Goal: Navigation & Orientation: Find specific page/section

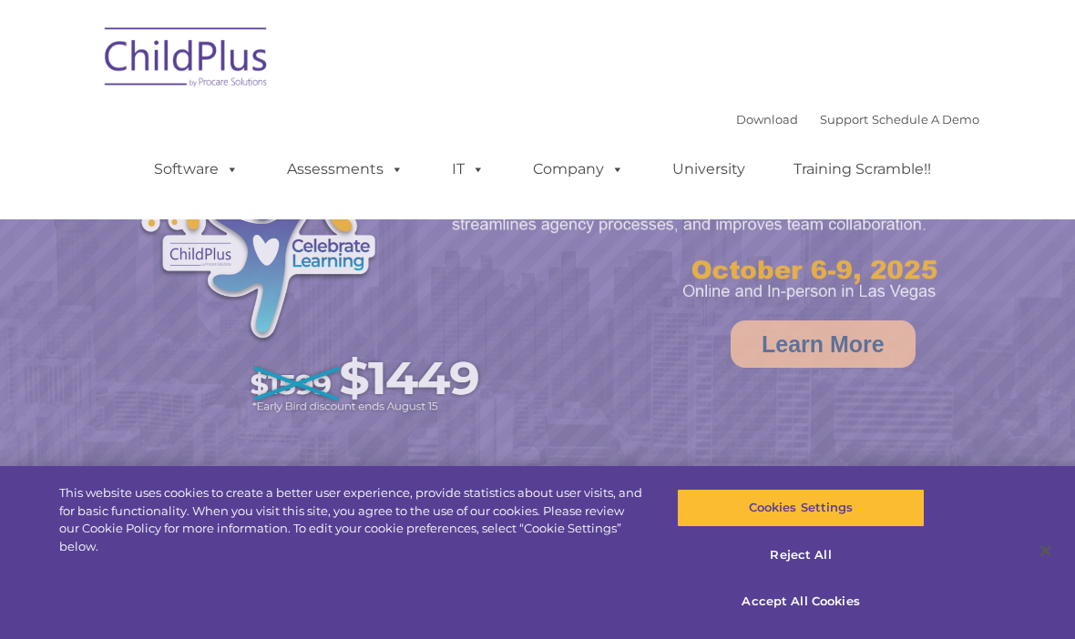
select select "MEDIUM"
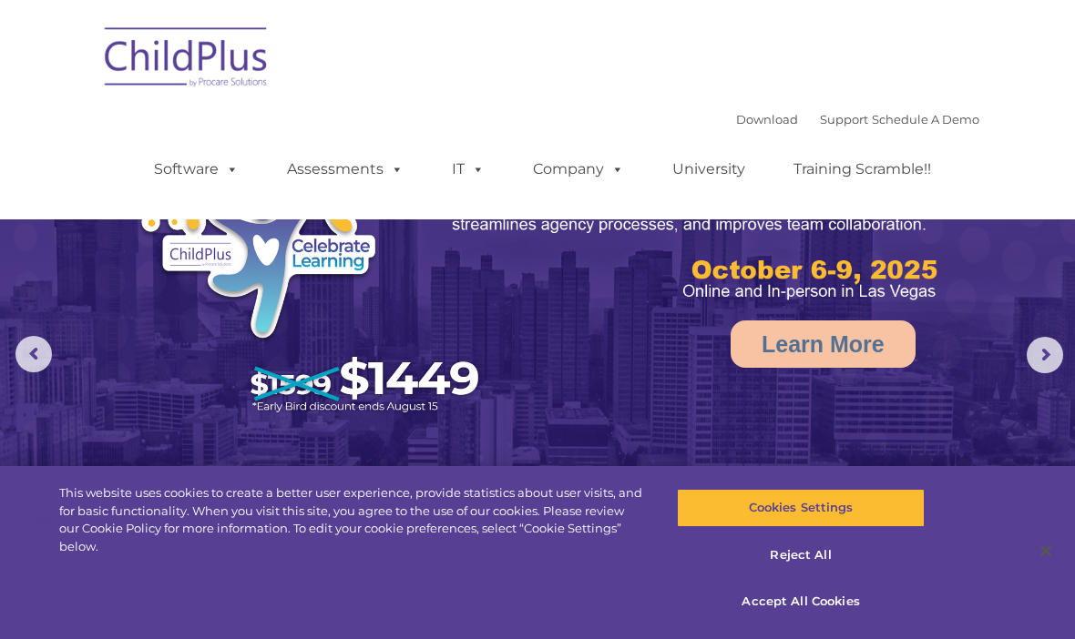
click at [1065, 351] on img at bounding box center [537, 338] width 1075 height 676
click at [142, 66] on img at bounding box center [187, 60] width 182 height 91
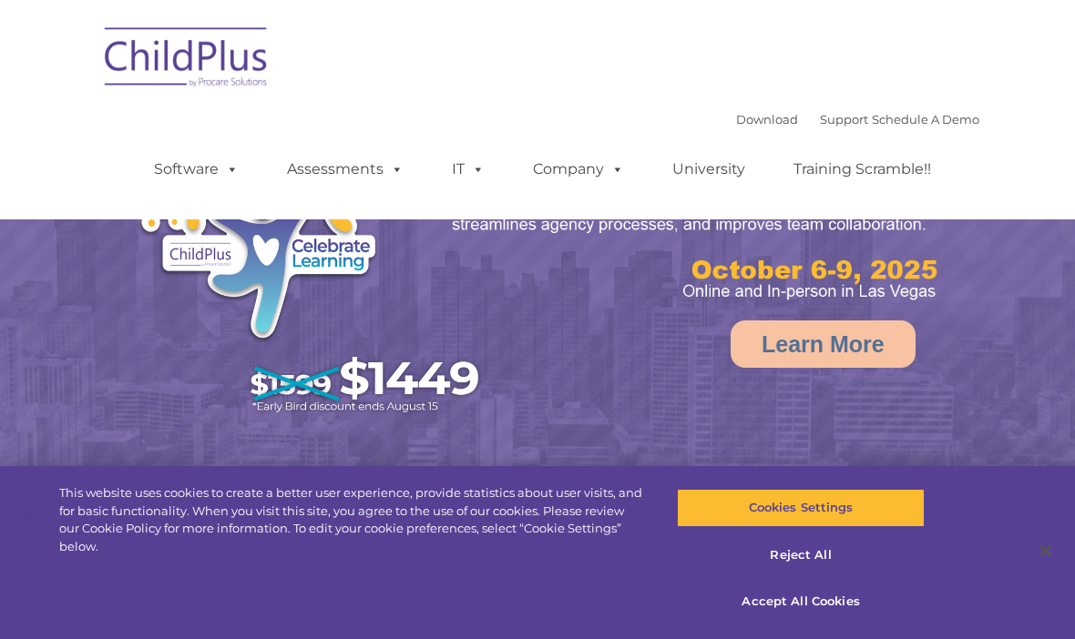
select select "MEDIUM"
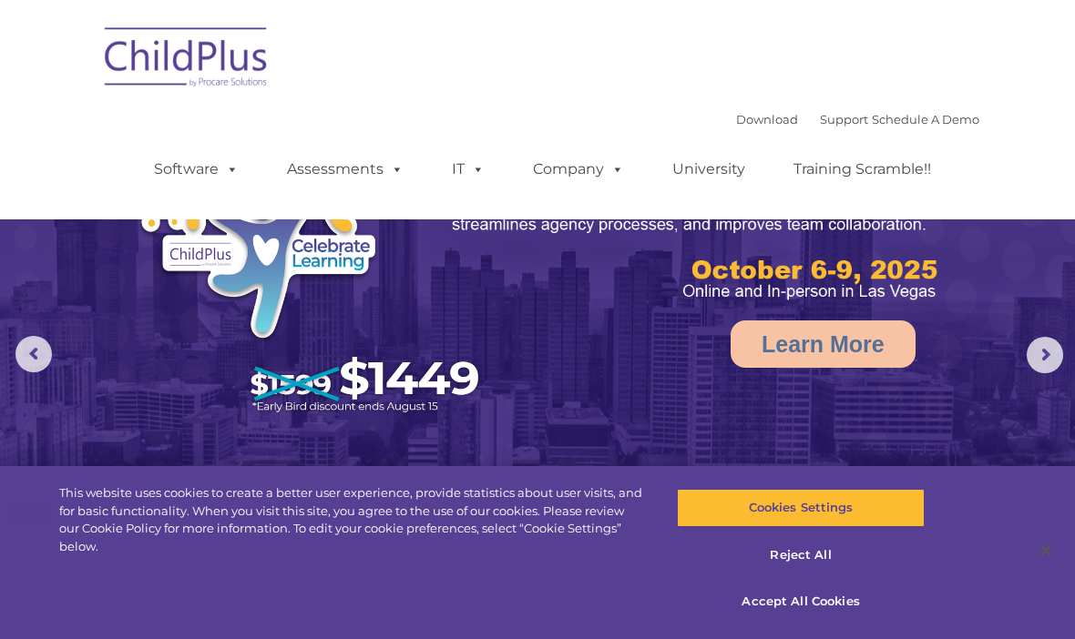
click at [961, 118] on link "Schedule A Demo" at bounding box center [925, 119] width 107 height 15
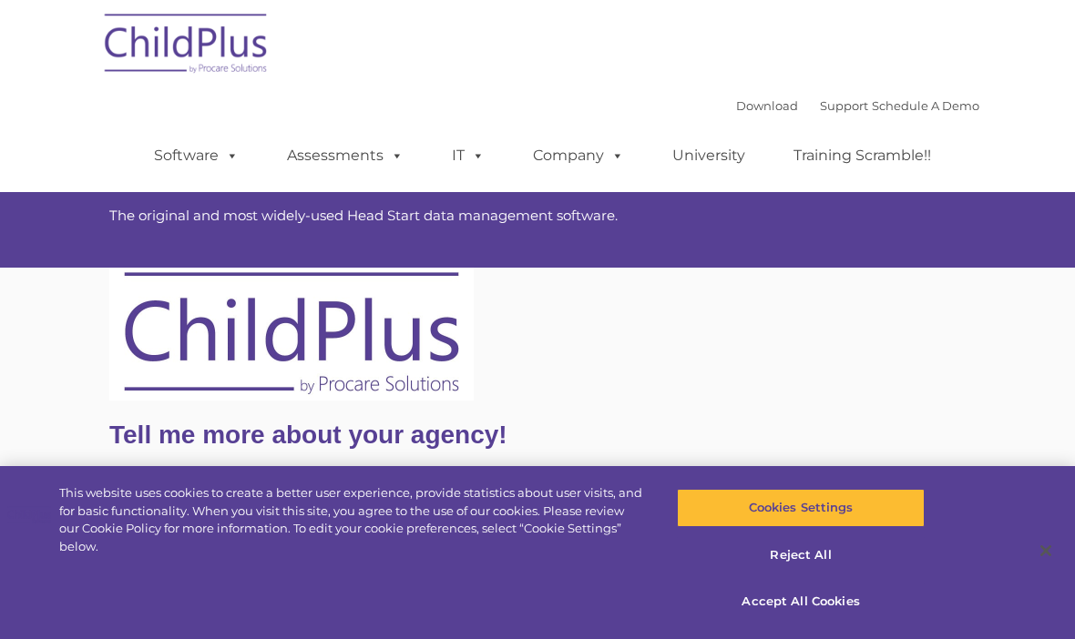
click at [820, 111] on link "Support" at bounding box center [844, 105] width 48 height 15
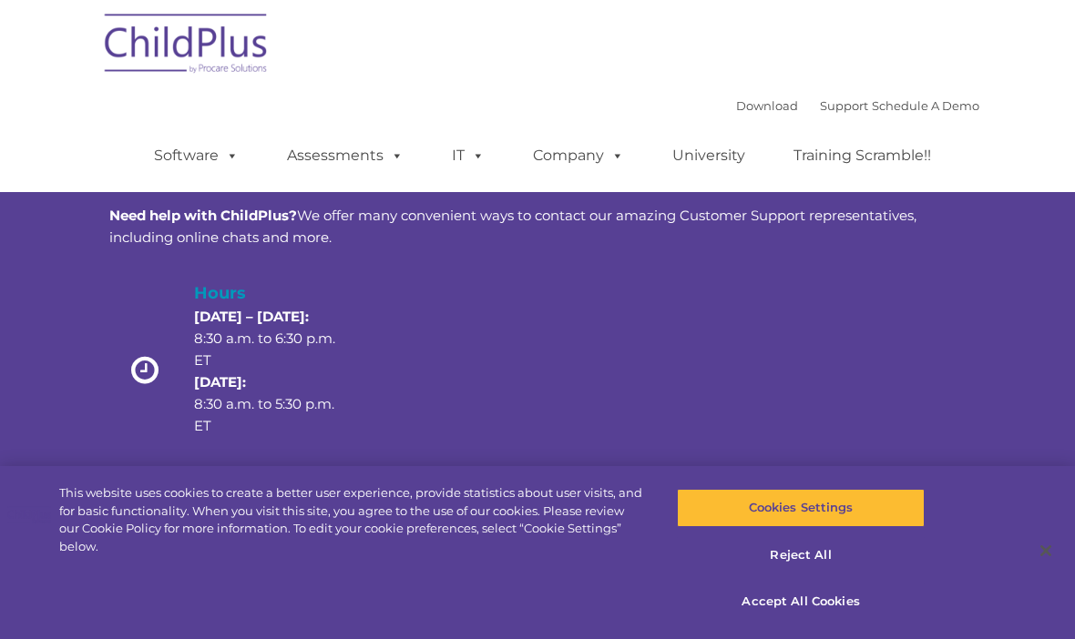
click at [740, 110] on link "Download" at bounding box center [767, 105] width 62 height 15
click at [301, 161] on link "Assessments" at bounding box center [345, 156] width 153 height 36
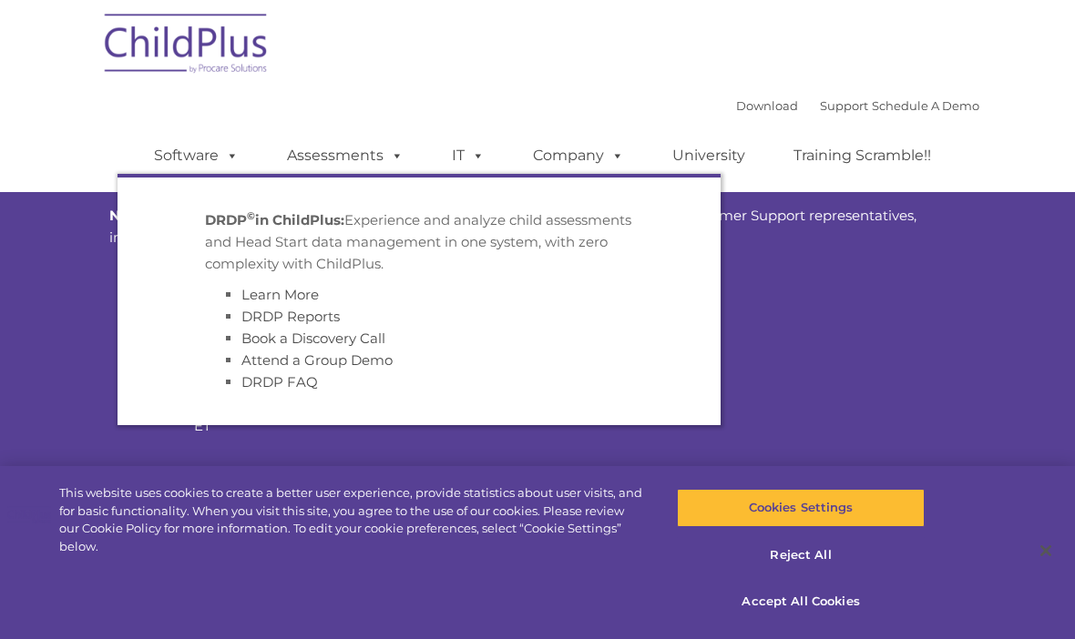
click at [161, 157] on link "Software" at bounding box center [196, 156] width 121 height 36
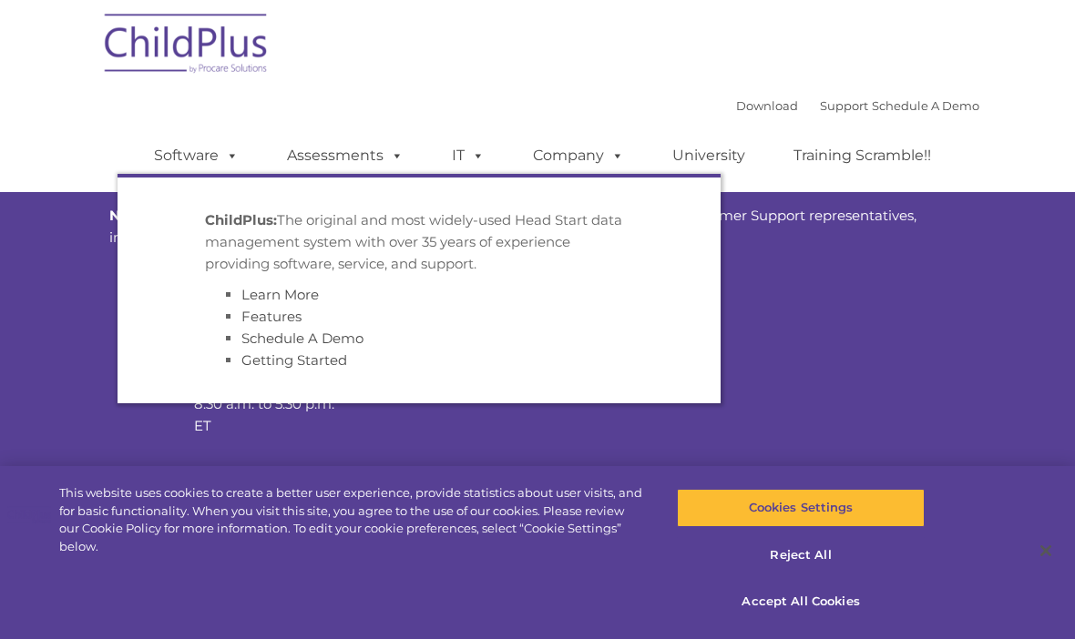
click at [579, 168] on link "Company" at bounding box center [579, 156] width 128 height 36
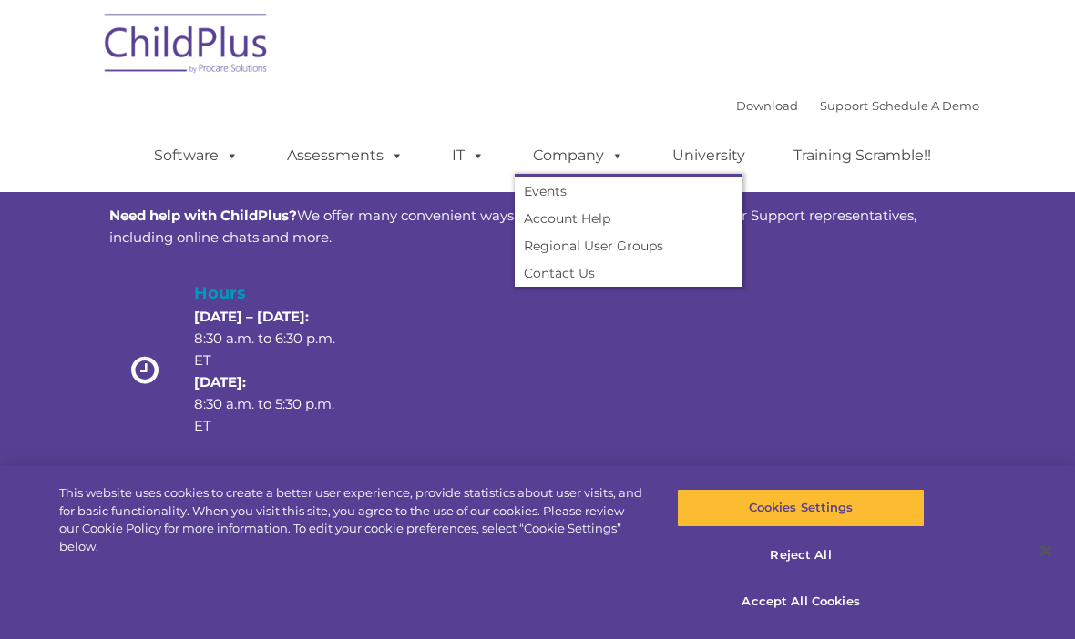
click at [721, 159] on link "University" at bounding box center [708, 156] width 109 height 36
click at [725, 167] on link "University" at bounding box center [708, 156] width 109 height 36
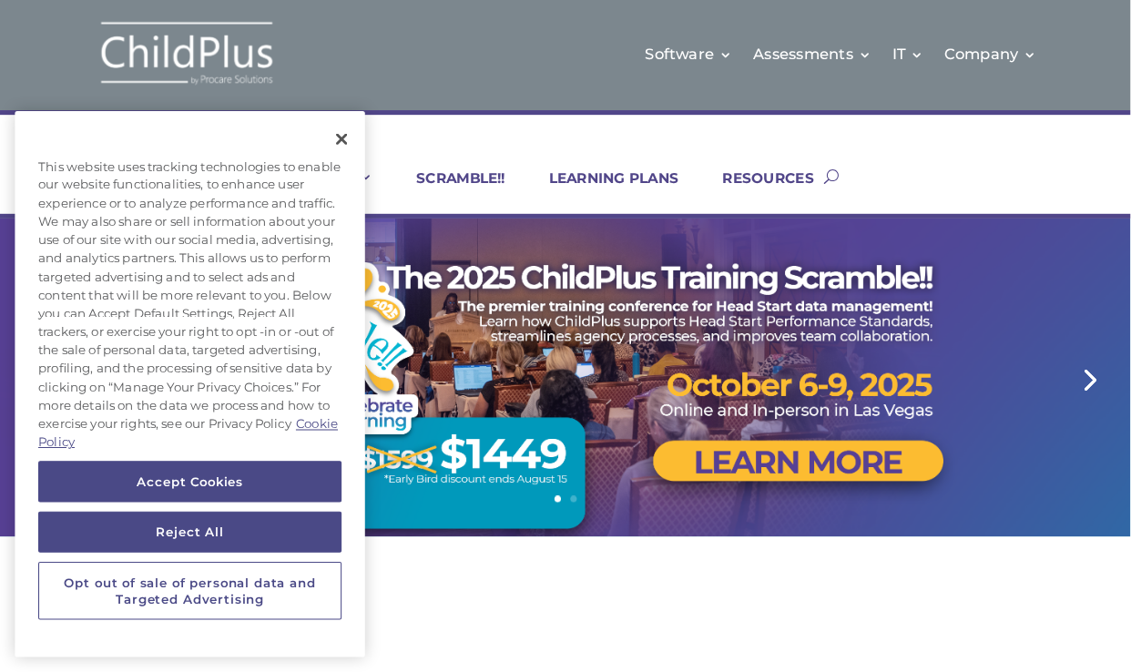
scroll to position [5, 0]
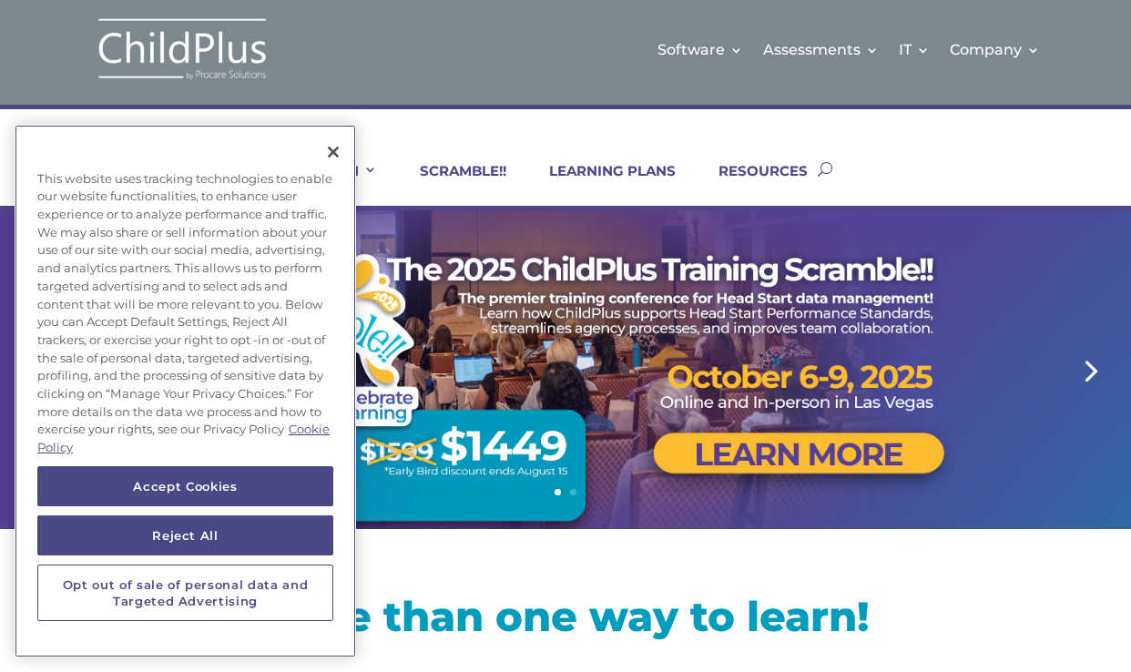
click at [331, 132] on button "Close" at bounding box center [333, 152] width 40 height 40
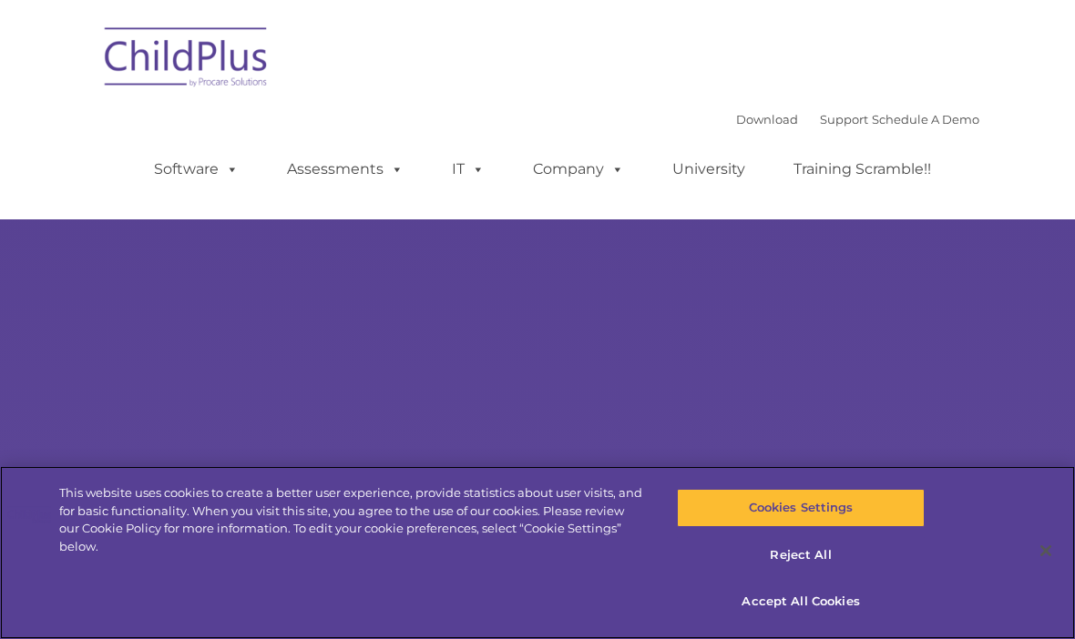
scroll to position [108, 0]
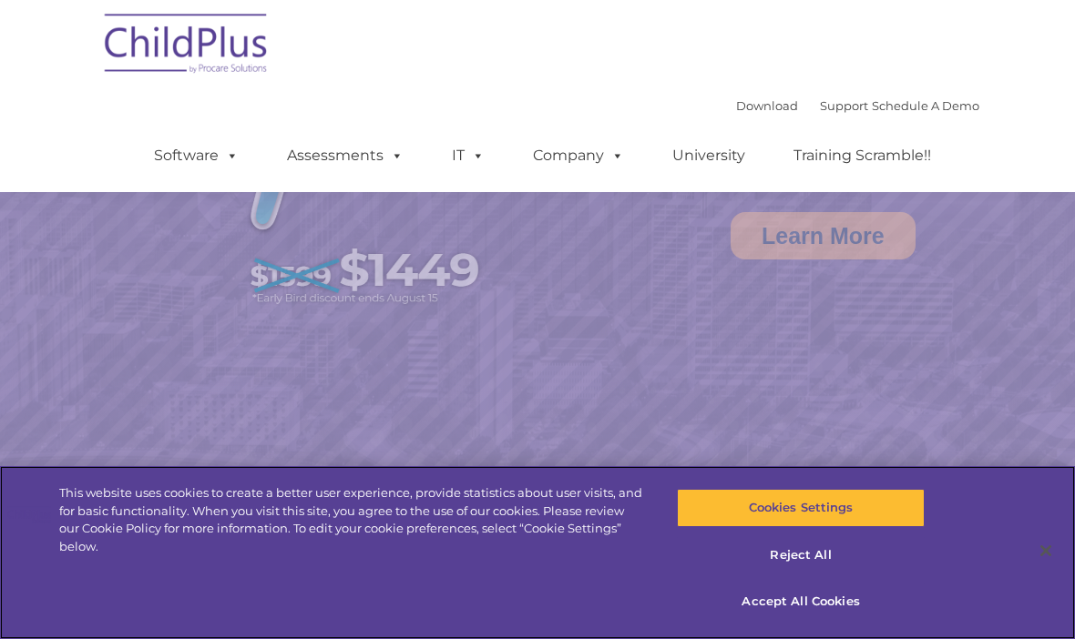
select select "MEDIUM"
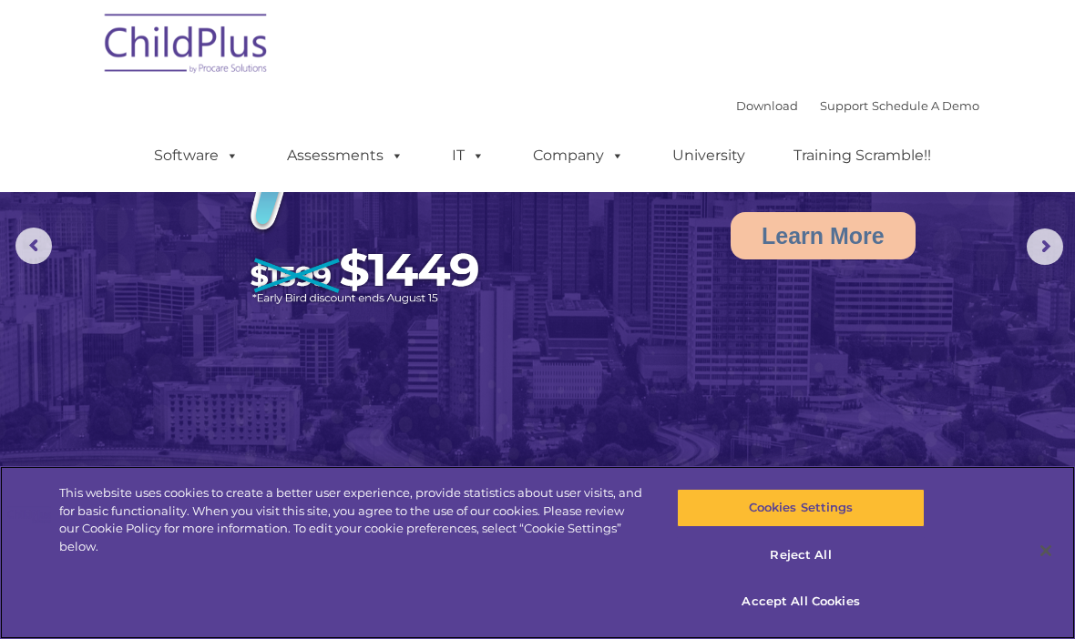
click at [801, 559] on button "Reject All" at bounding box center [800, 556] width 247 height 38
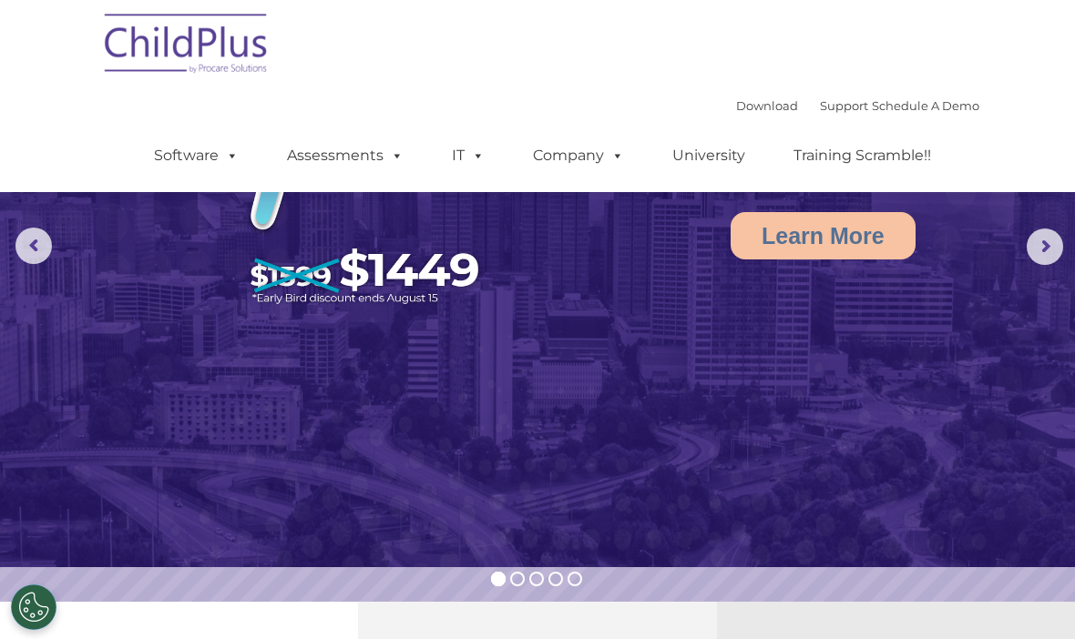
click at [829, 531] on img at bounding box center [537, 230] width 1075 height 676
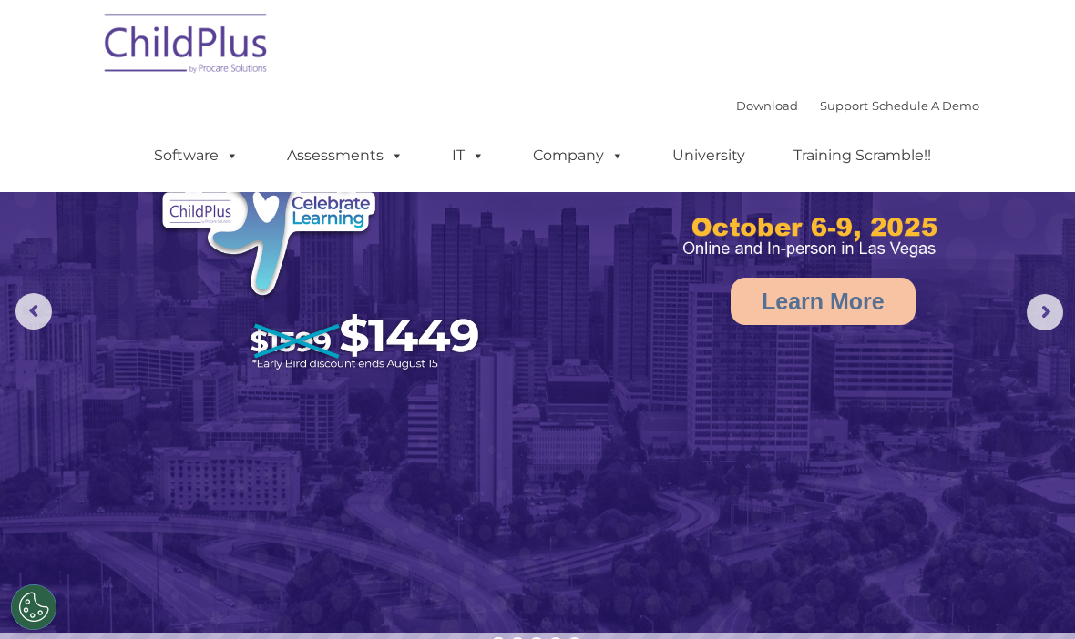
scroll to position [0, 0]
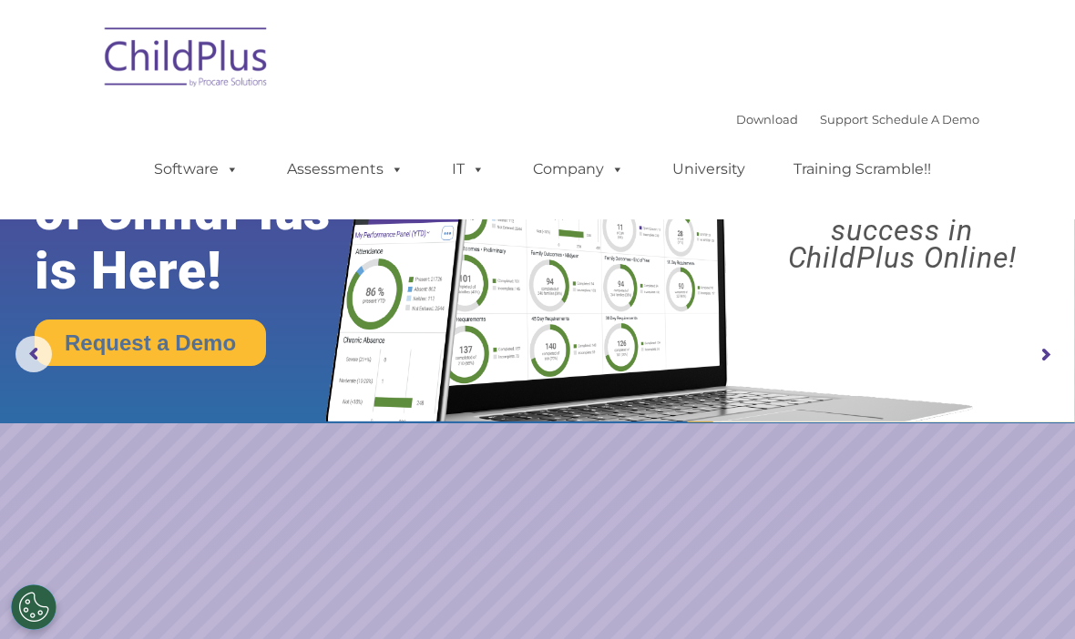
click at [1034, 365] on rs-arrow at bounding box center [1045, 355] width 36 height 36
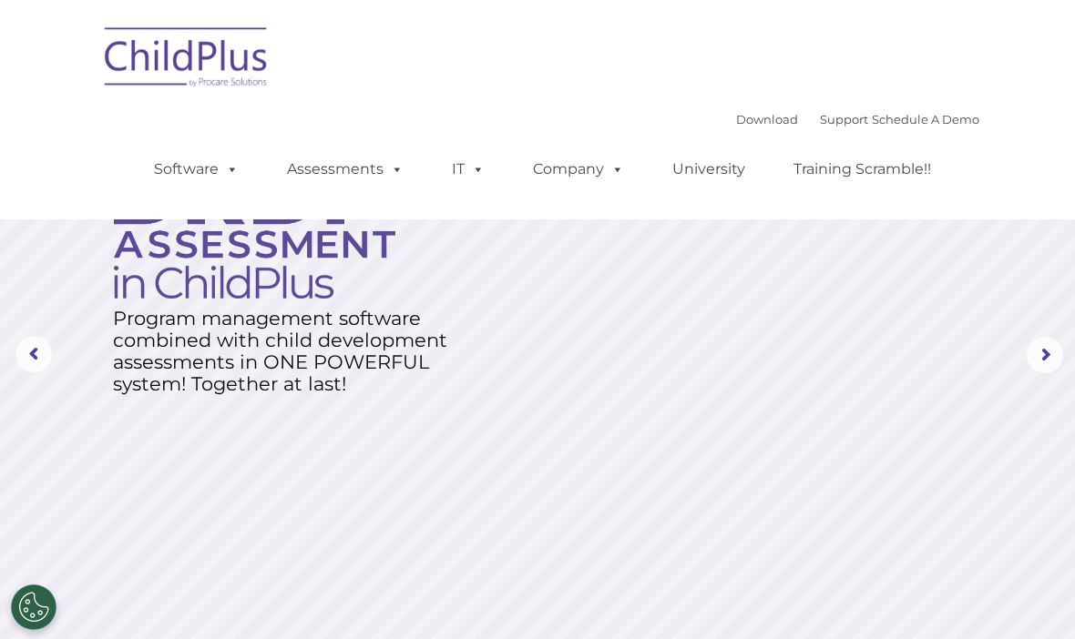
click at [1036, 358] on rs-arrow at bounding box center [1045, 355] width 36 height 36
click at [1047, 361] on rs-arrow at bounding box center [1045, 355] width 36 height 36
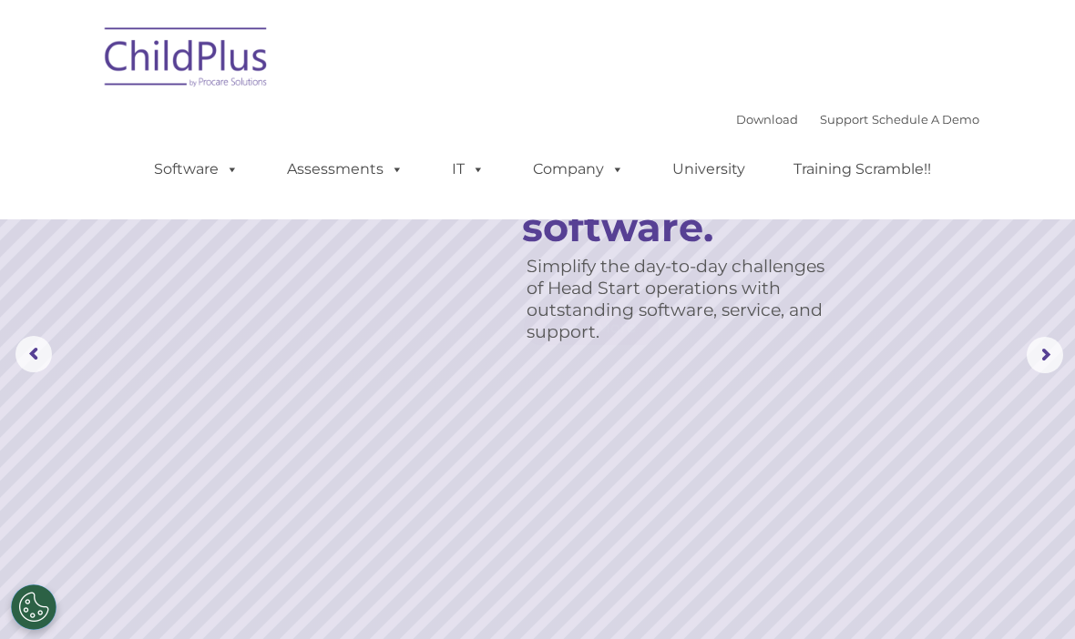
click at [1038, 371] on rs-arrow at bounding box center [1045, 355] width 36 height 36
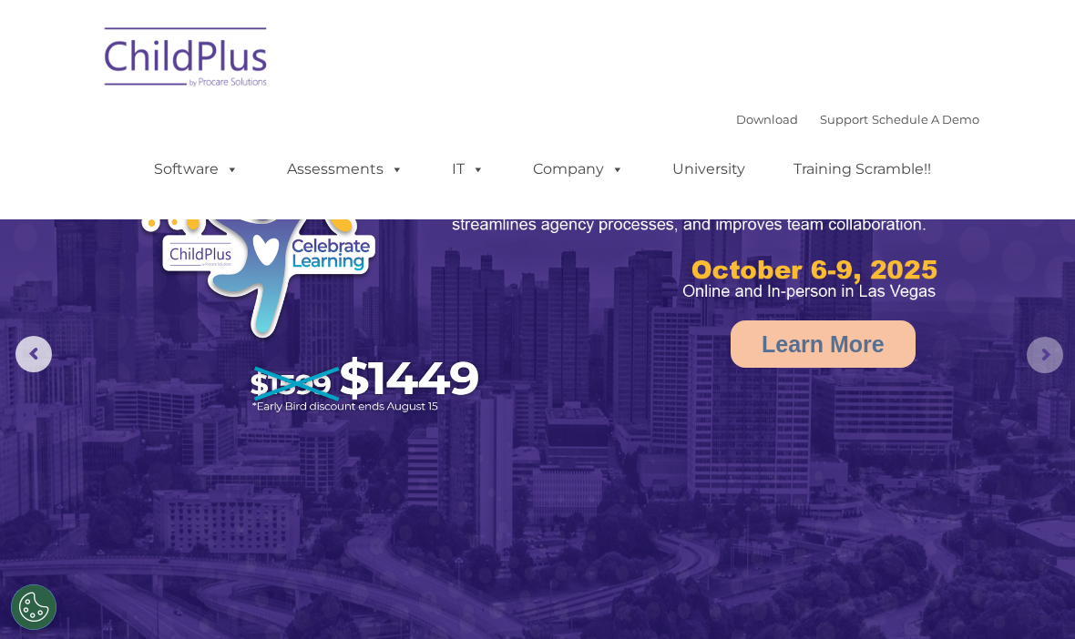
click at [1048, 370] on rs-arrow at bounding box center [1045, 355] width 36 height 36
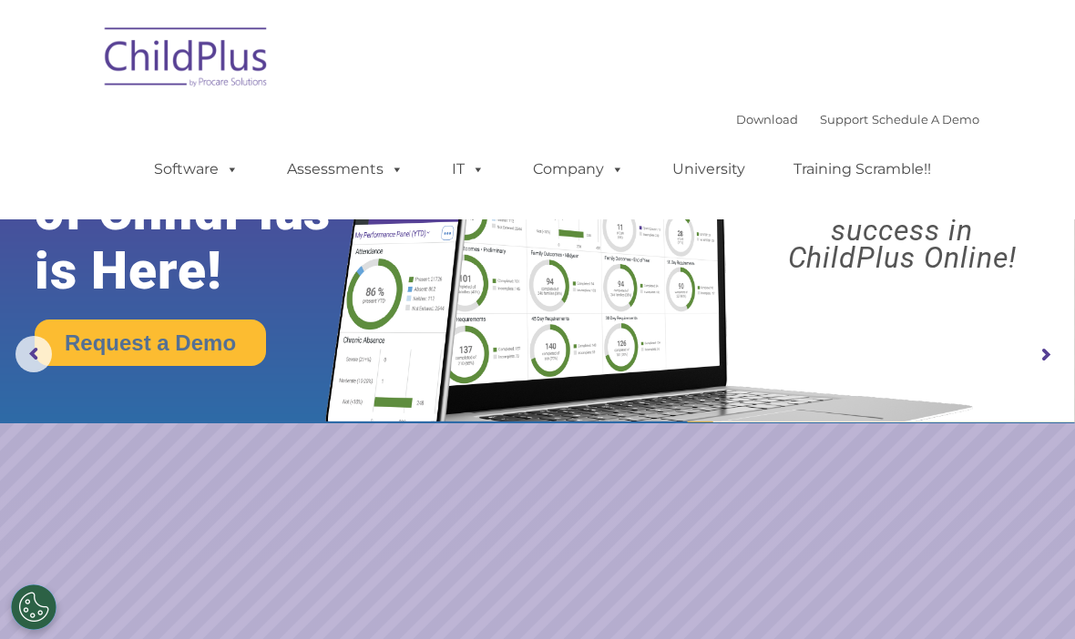
click at [1040, 369] on rs-arrow at bounding box center [1045, 355] width 36 height 36
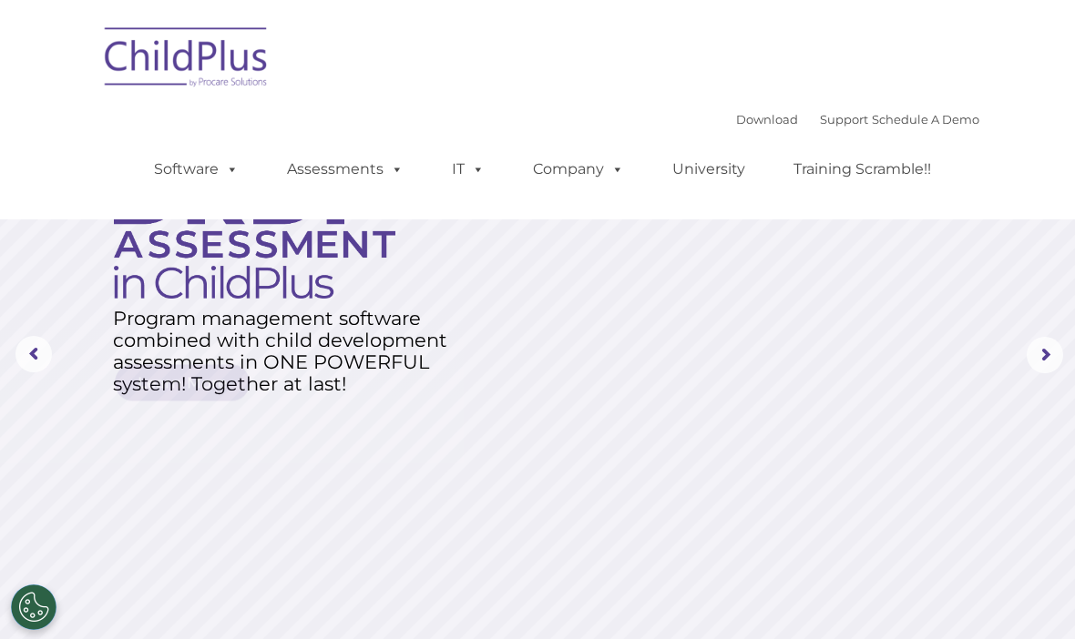
click at [1038, 367] on rs-arrow at bounding box center [1045, 355] width 36 height 36
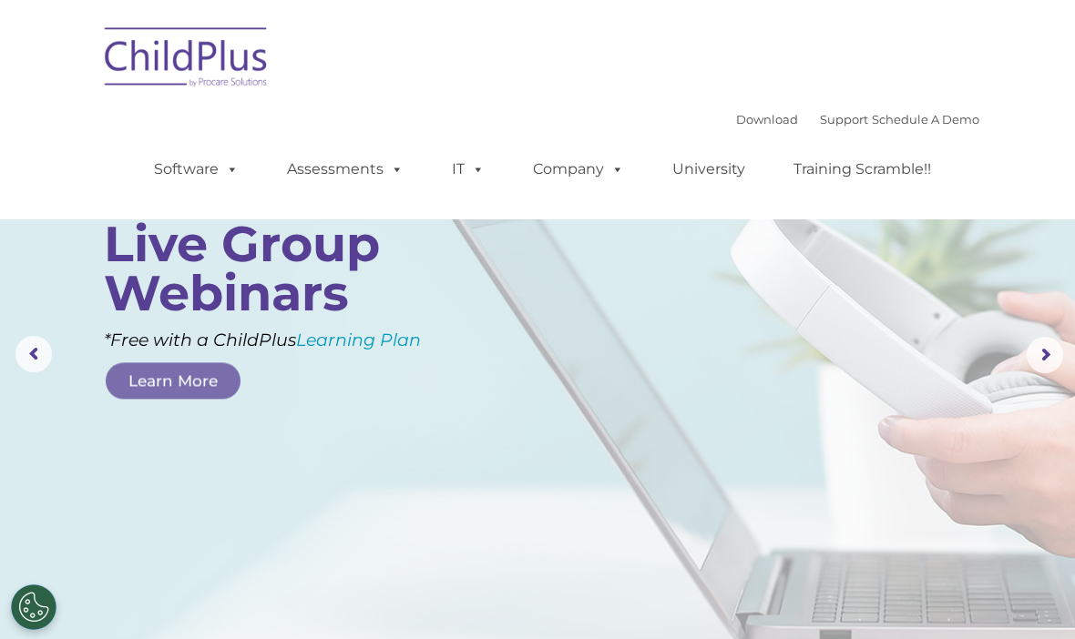
click at [220, 58] on img at bounding box center [187, 60] width 182 height 91
click at [221, 67] on img at bounding box center [187, 60] width 182 height 91
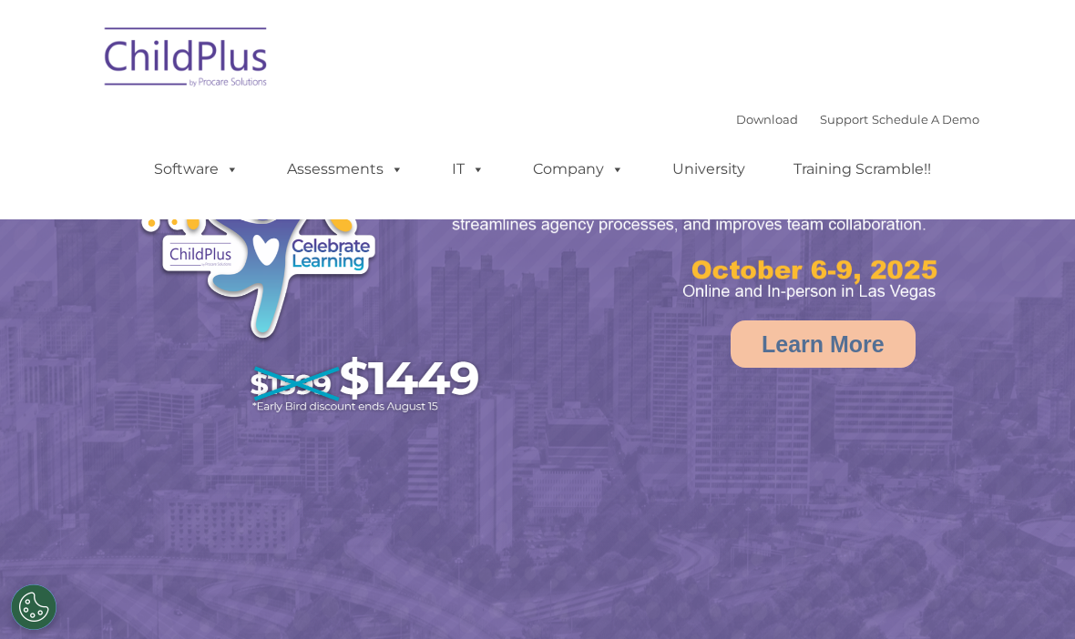
select select "MEDIUM"
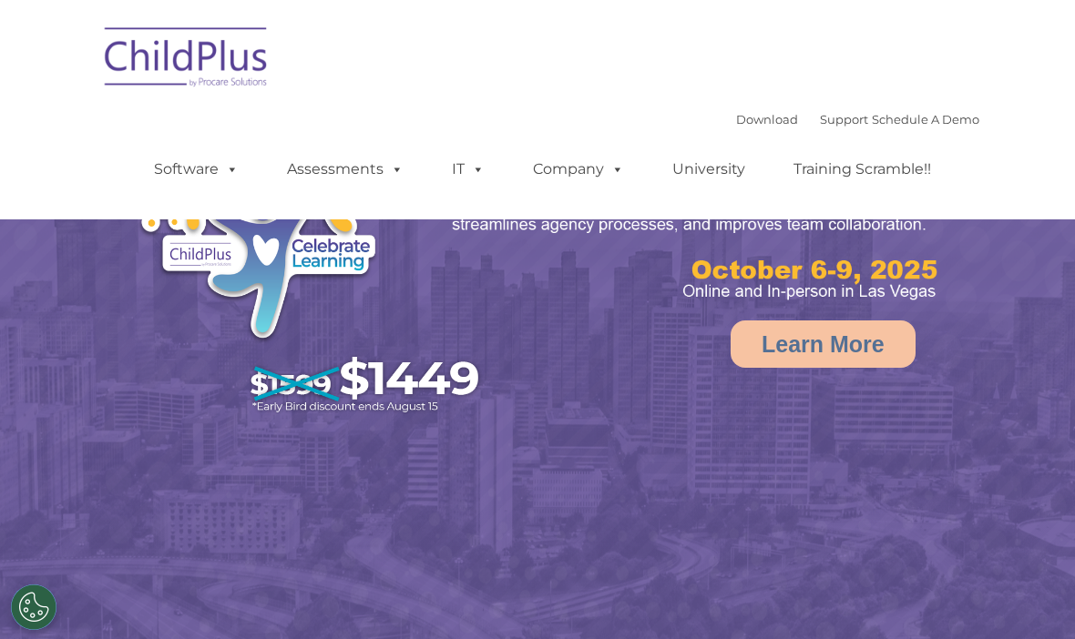
select select "MEDIUM"
